Goal: Task Accomplishment & Management: Use online tool/utility

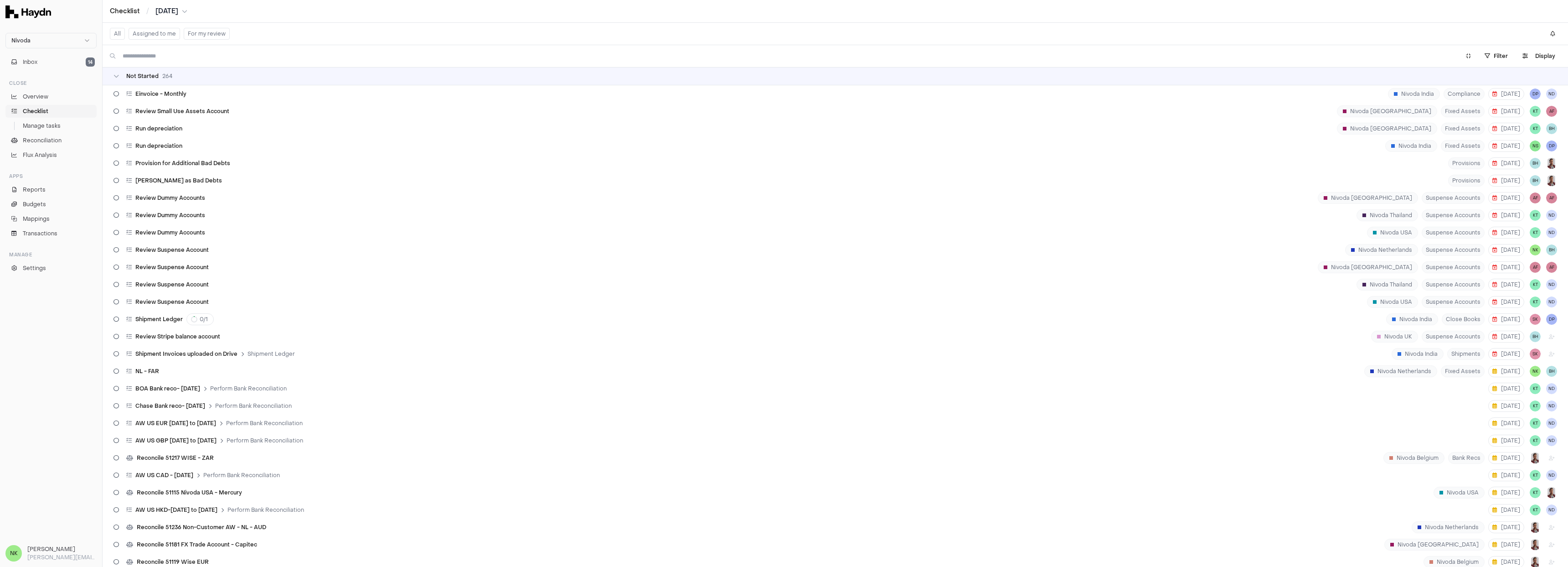
click at [169, 30] on button "Assigned to me" at bounding box center [154, 33] width 52 height 12
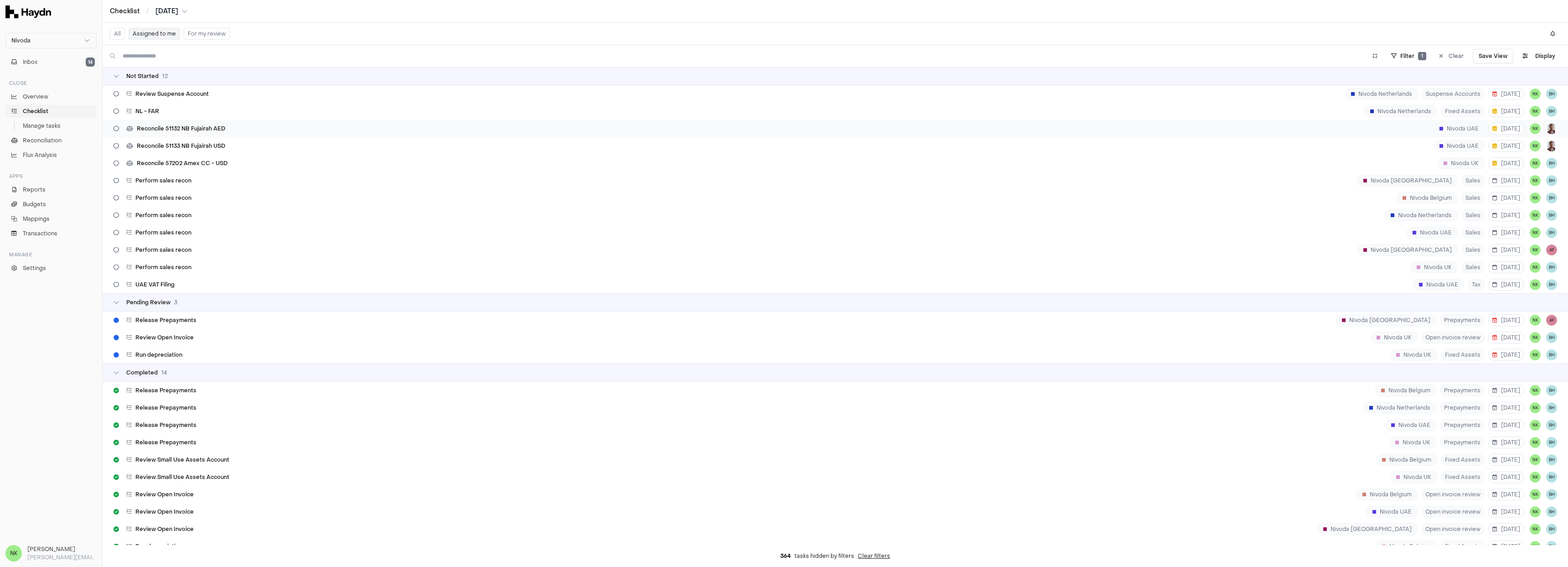
click at [233, 130] on div "Reconcile 51132 NB Fujairah AED Nivoda UAE [DATE] NK" at bounding box center [835, 129] width 1466 height 17
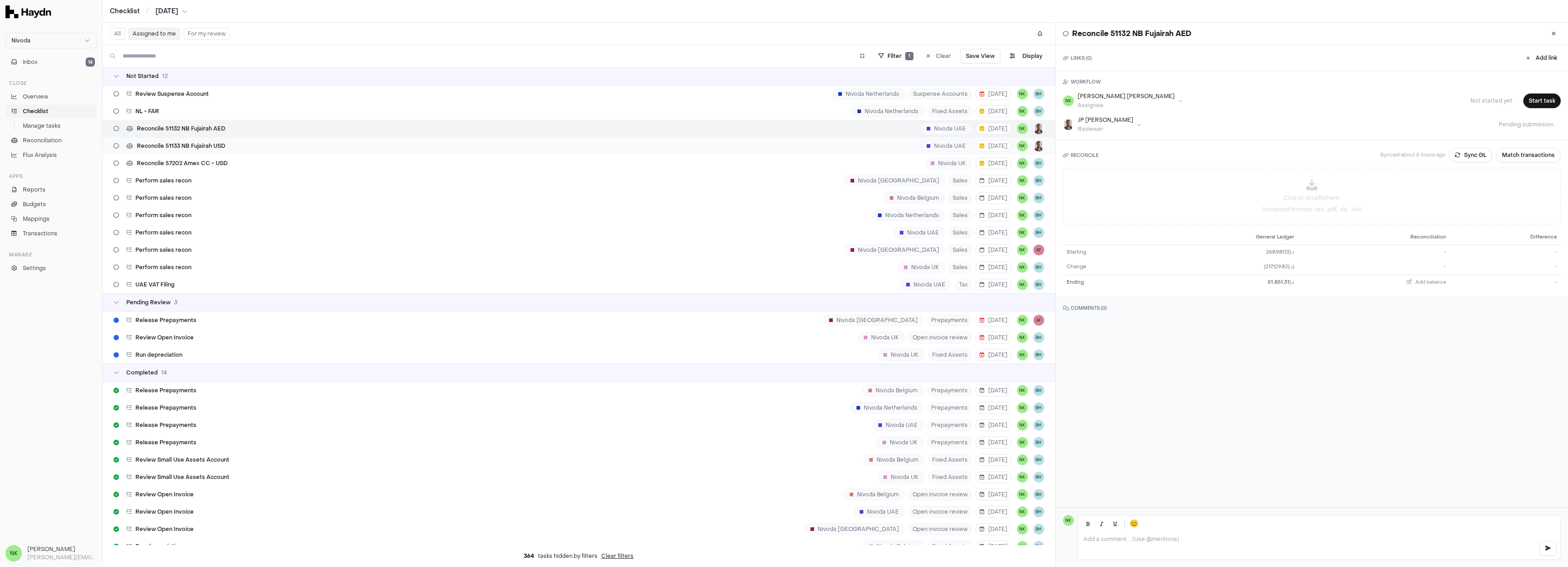
click at [337, 147] on div "Reconcile 51133 NB Fujairah USD [GEOGRAPHIC_DATA] UAE [DATE] NK" at bounding box center [578, 146] width 953 height 17
click at [369, 166] on div "Reconcile 57202 Amex CC - USD Nivoda UK [DATE] NK BH" at bounding box center [578, 163] width 953 height 17
